Goal: Task Accomplishment & Management: Complete application form

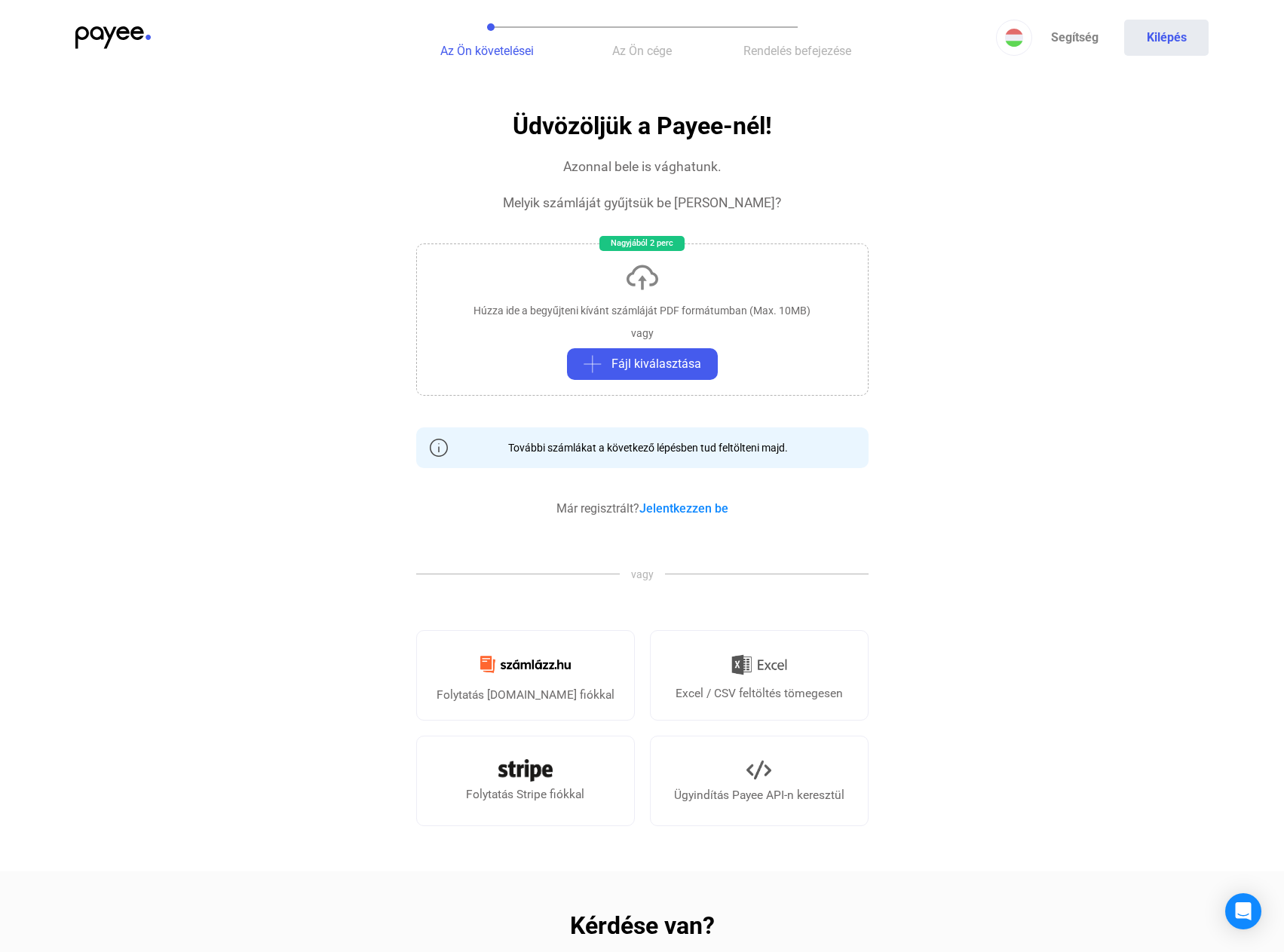
click at [107, 36] on img at bounding box center [113, 37] width 75 height 23
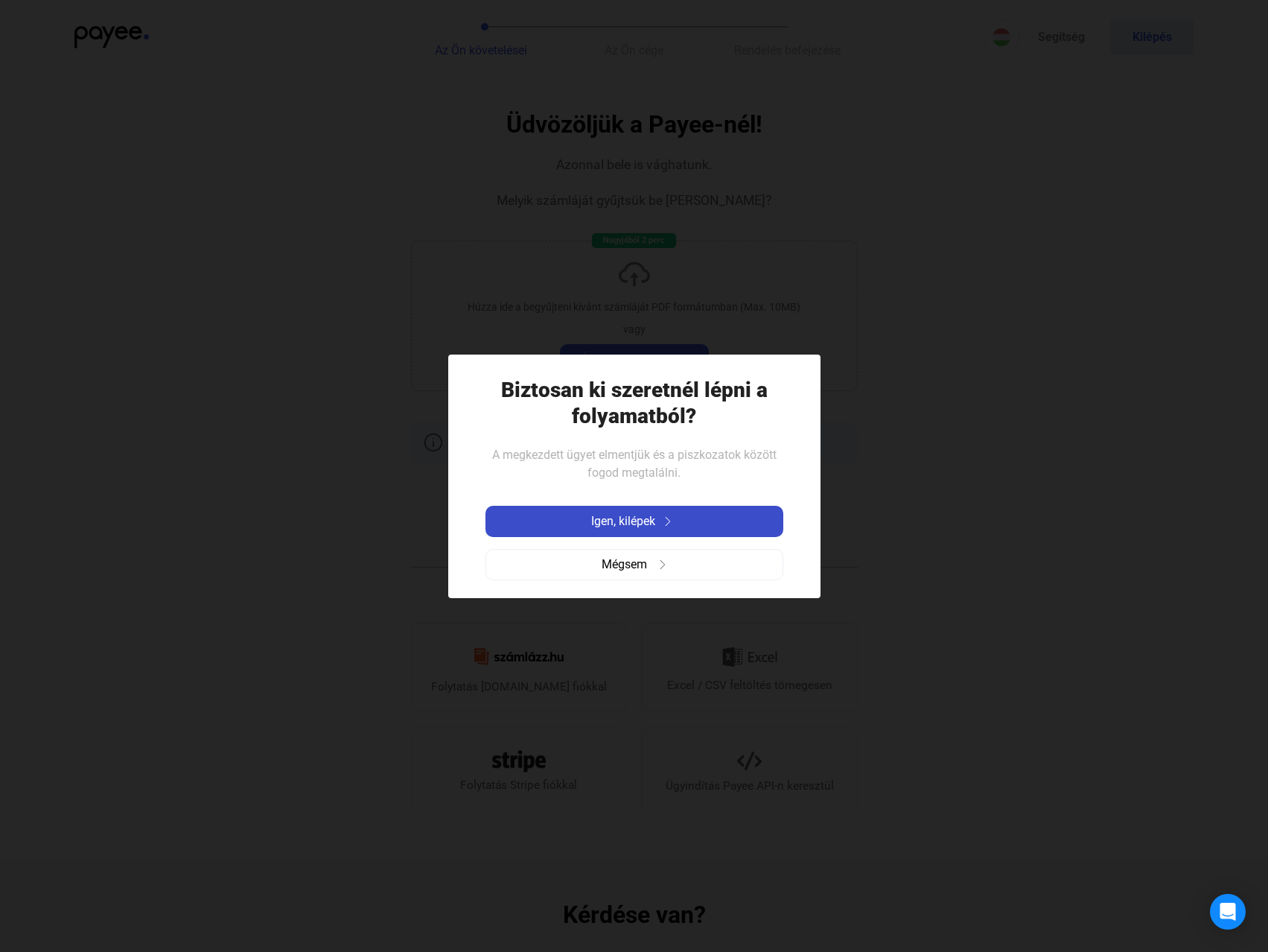
click at [637, 518] on span "Igen, kilépek" at bounding box center [623, 521] width 64 height 18
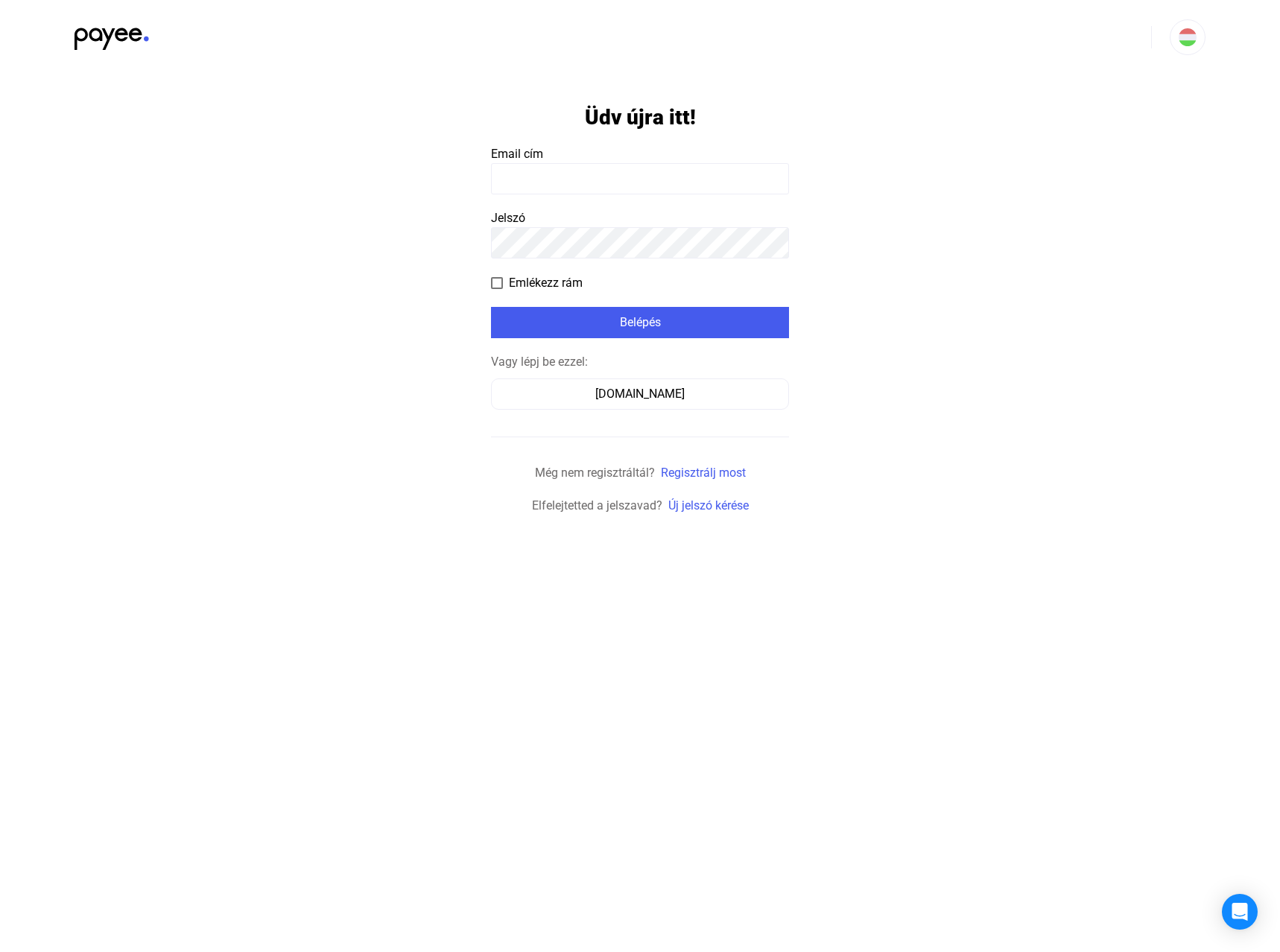
type input "**********"
click at [658, 318] on div "Belépés" at bounding box center [640, 322] width 289 height 18
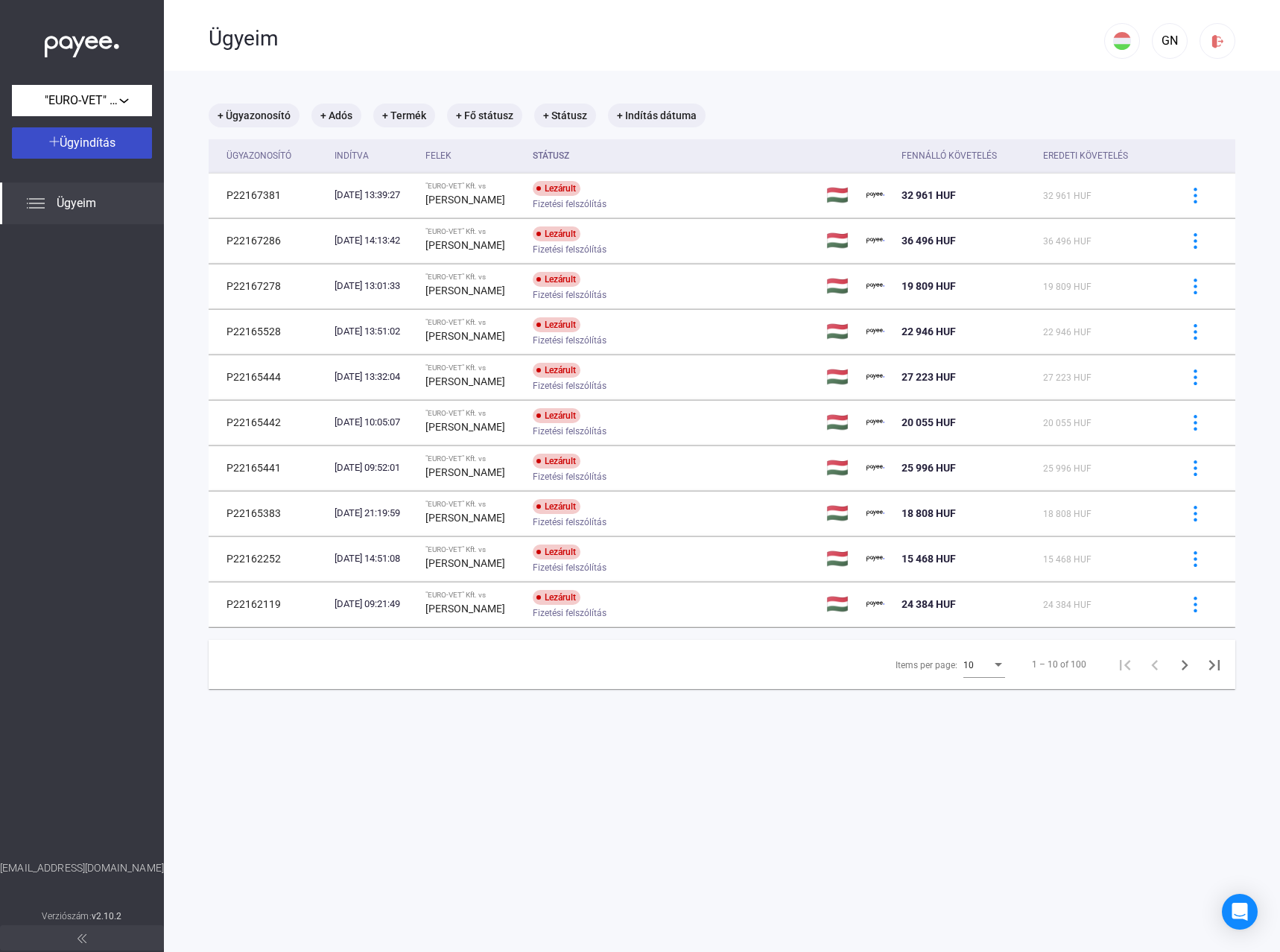
click at [59, 143] on span "Ügyindítás" at bounding box center [87, 143] width 56 height 14
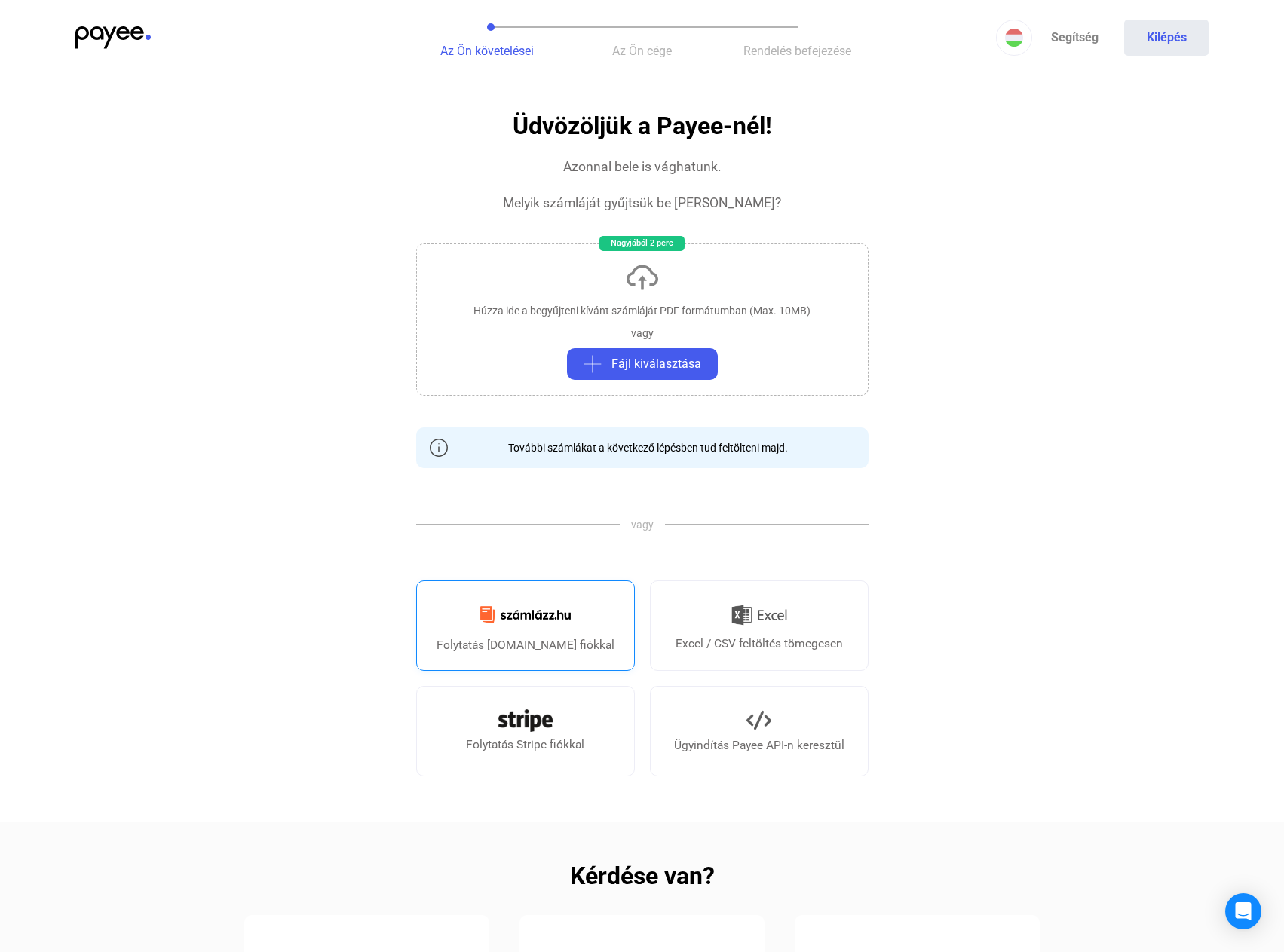
click at [499, 649] on div "Folytatás [DOMAIN_NAME] fiókkal" at bounding box center [526, 646] width 178 height 18
click at [556, 603] on img at bounding box center [526, 614] width 109 height 35
